Goal: Navigation & Orientation: Find specific page/section

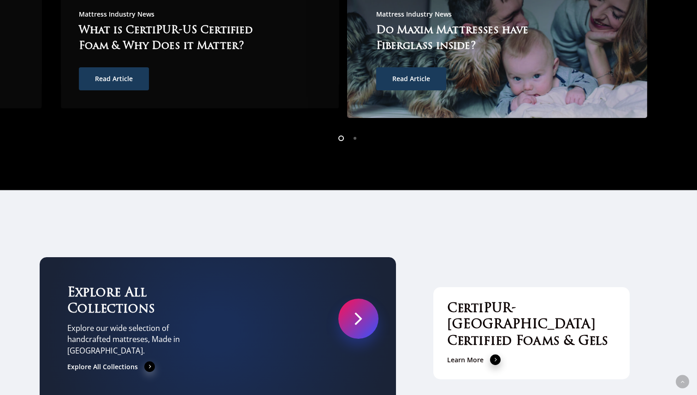
scroll to position [2736, 0]
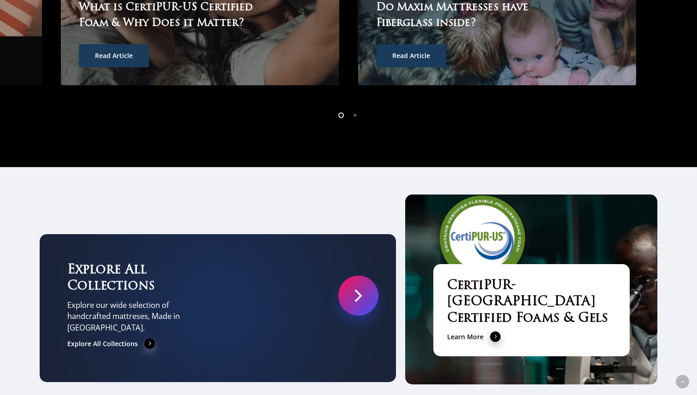
click at [173, 308] on div "Explore All Collections Explore our wide selection of handcrafted mattreses, Ma…" at bounding box center [218, 308] width 357 height 148
click at [149, 305] on div "Explore All Collections Explore our wide selection of handcrafted mattreses, Ma…" at bounding box center [124, 308] width 115 height 92
click at [149, 338] on span at bounding box center [149, 344] width 11 height 12
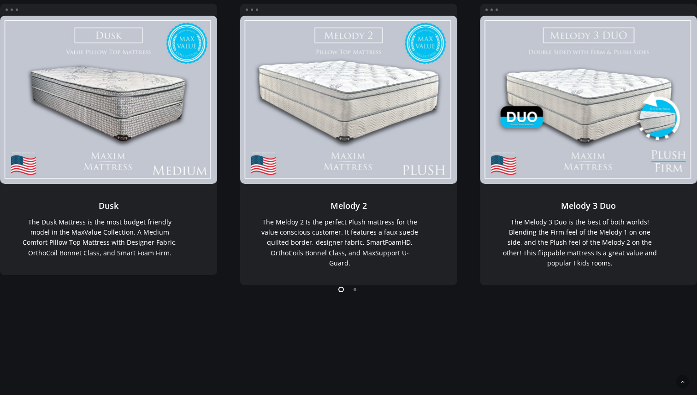
scroll to position [202, 0]
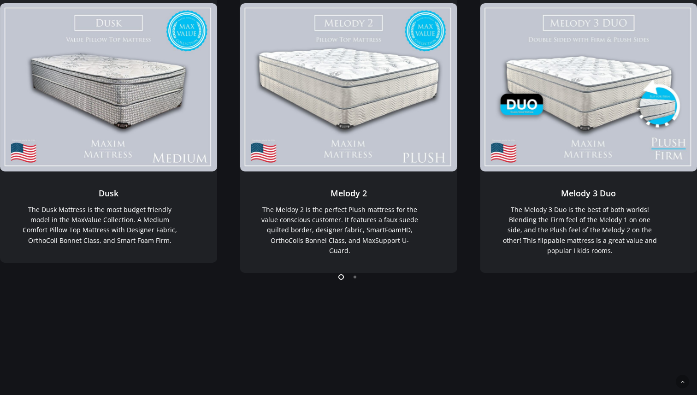
click at [353, 280] on li "Page dot 2" at bounding box center [356, 277] width 14 height 14
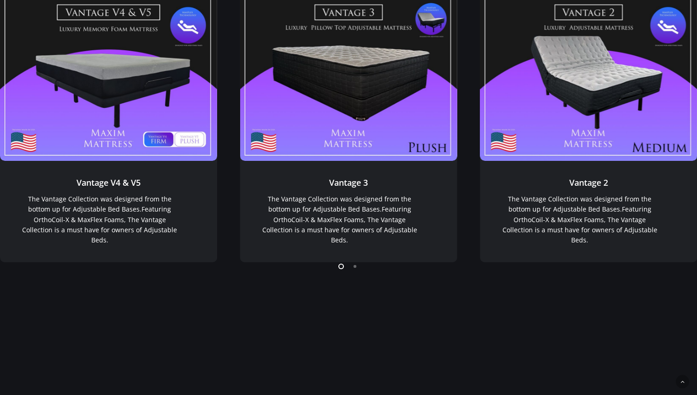
scroll to position [773, 0]
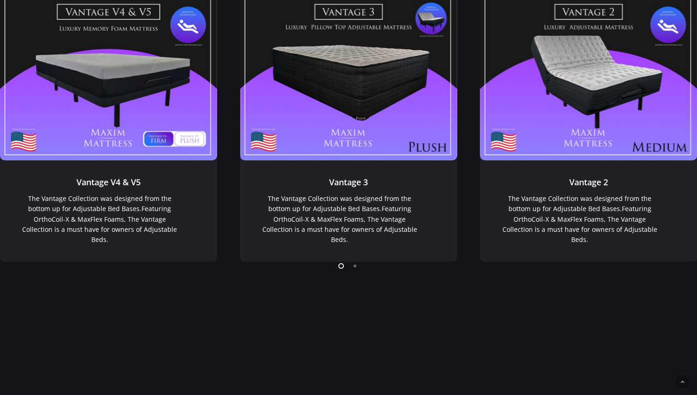
click at [354, 271] on li "Page dot 2" at bounding box center [356, 266] width 14 height 14
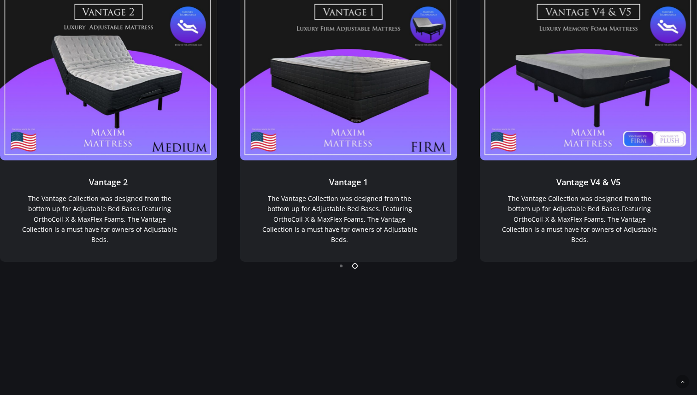
click at [345, 270] on li "Page dot 1" at bounding box center [342, 266] width 14 height 14
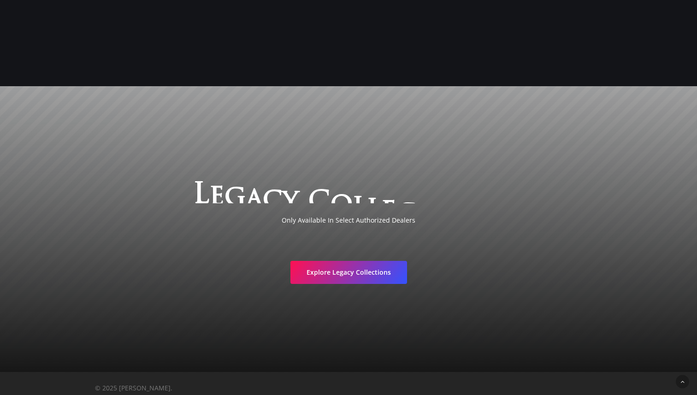
scroll to position [1550, 0]
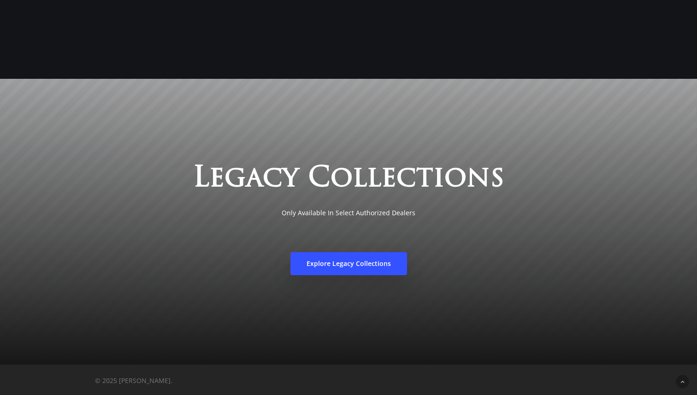
click at [347, 262] on span "Explore Legacy Collections" at bounding box center [349, 263] width 84 height 9
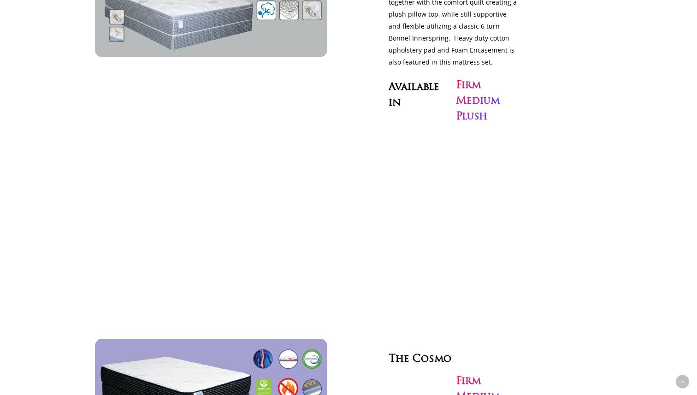
scroll to position [2830, 0]
